Goal: Navigation & Orientation: Understand site structure

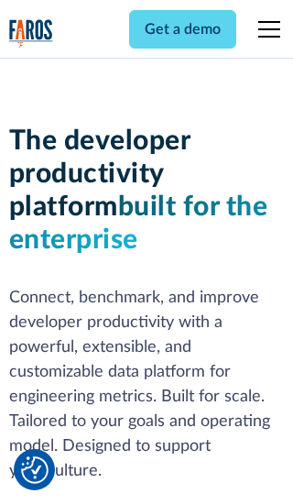
scroll to position [277, 0]
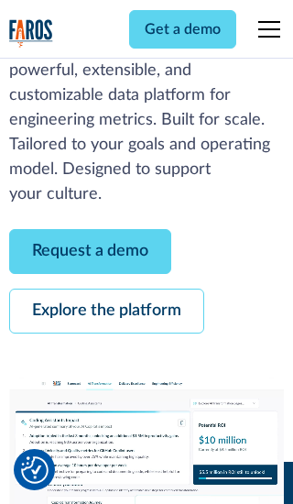
click at [90, 251] on link "Request a demo" at bounding box center [90, 251] width 162 height 45
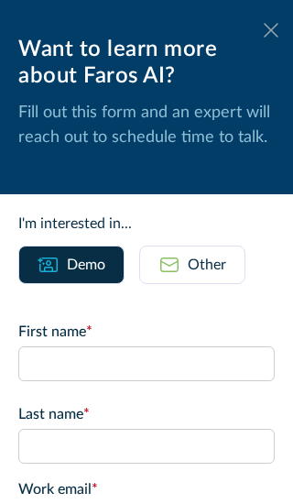
click at [271, 30] on icon at bounding box center [271, 30] width 15 height 14
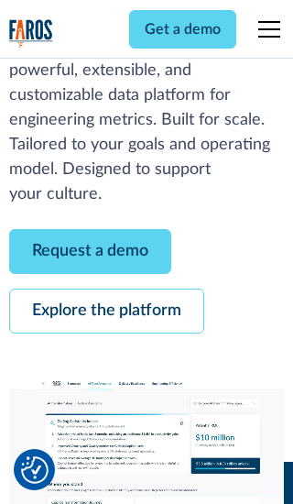
scroll to position [336, 0]
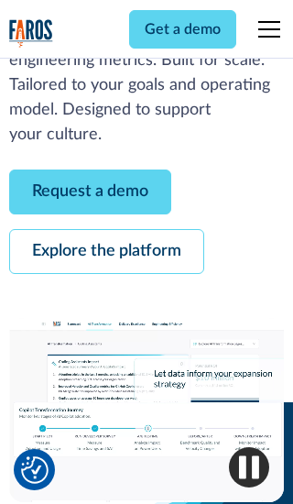
click at [106, 251] on link "Explore the platform" at bounding box center [106, 251] width 195 height 45
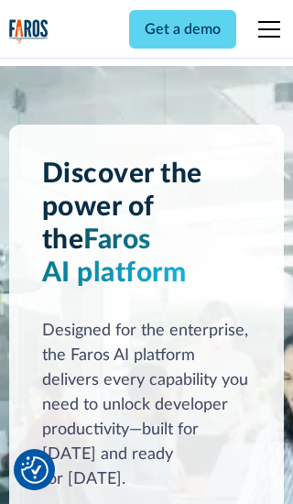
scroll to position [13779, 0]
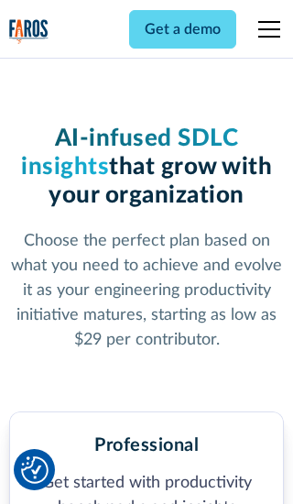
scroll to position [2849, 0]
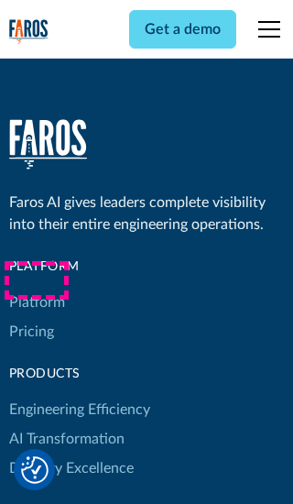
click at [36, 288] on link "Platform" at bounding box center [37, 302] width 56 height 29
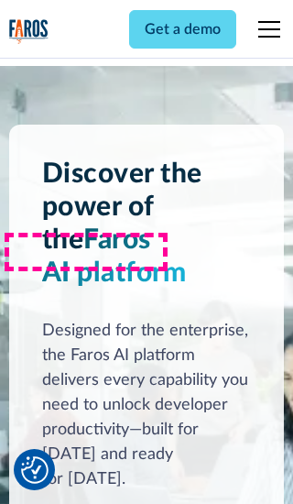
scroll to position [14368, 0]
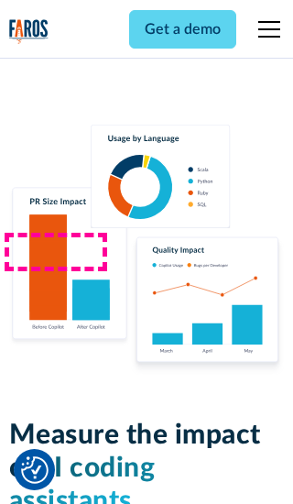
scroll to position [11341, 0]
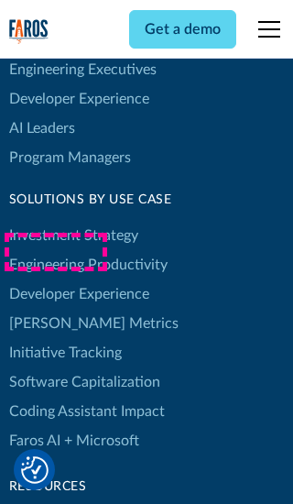
click at [55, 309] on link "[PERSON_NAME] Metrics" at bounding box center [94, 323] width 170 height 29
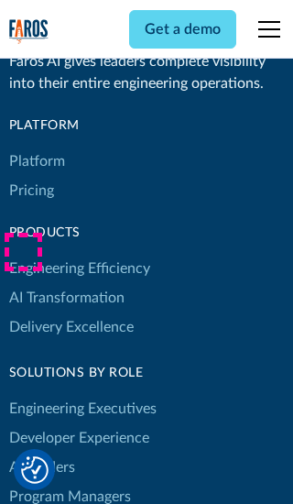
scroll to position [8035, 0]
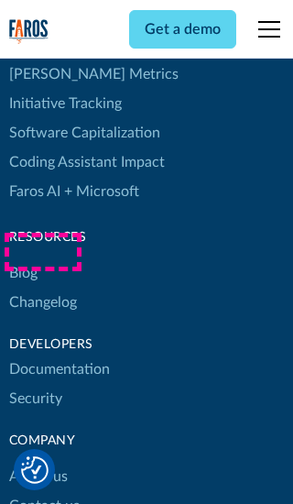
scroll to position [8293, 0]
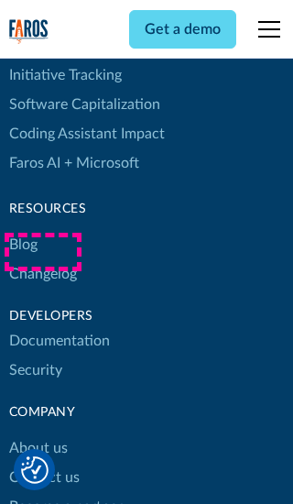
click at [42, 259] on link "Changelog" at bounding box center [43, 273] width 68 height 29
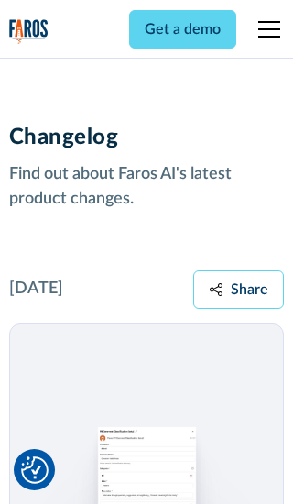
scroll to position [22153, 0]
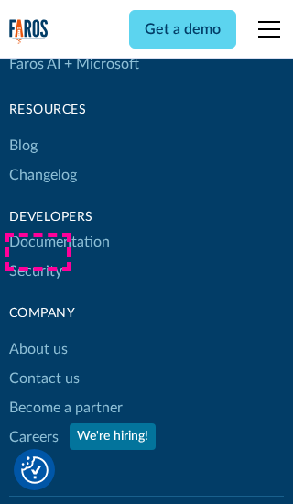
click at [38, 335] on link "About us" at bounding box center [38, 349] width 59 height 29
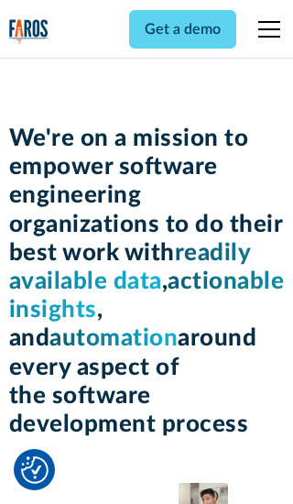
scroll to position [6330, 0]
